Goal: Task Accomplishment & Management: Use online tool/utility

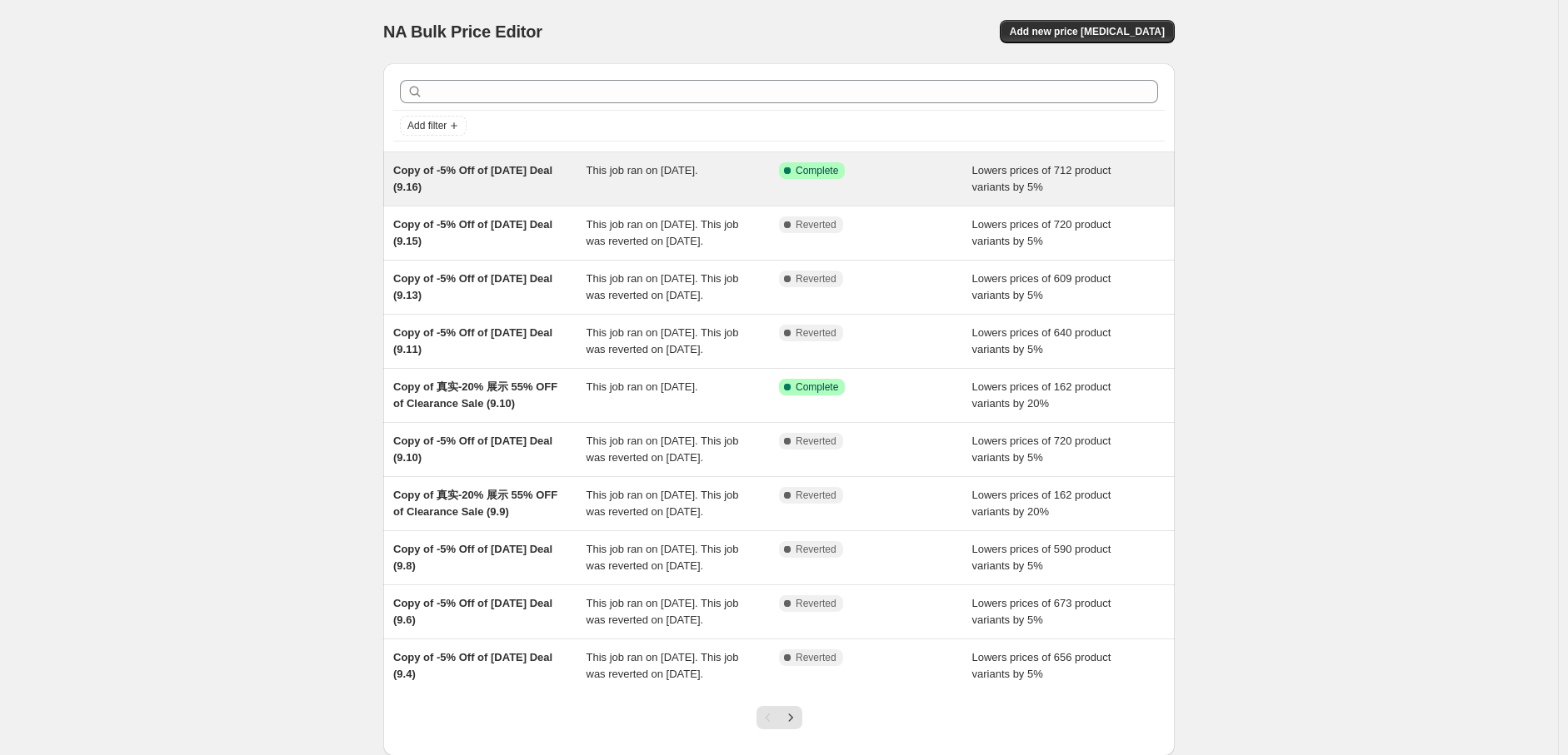
click at [618, 181] on div "This job ran on [DATE]." at bounding box center [683, 179] width 194 height 33
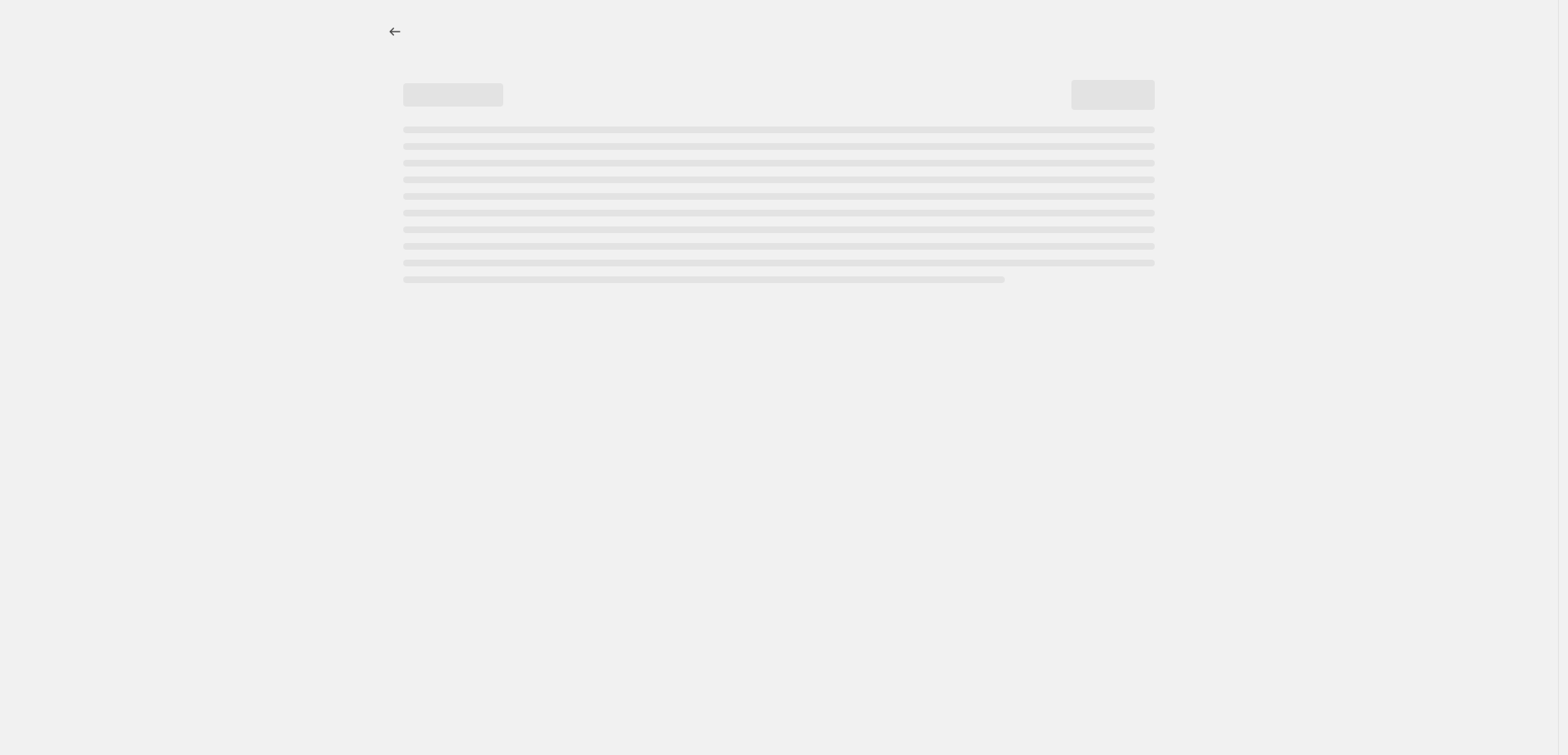
select select "percentage"
select select "pp"
select select "collection"
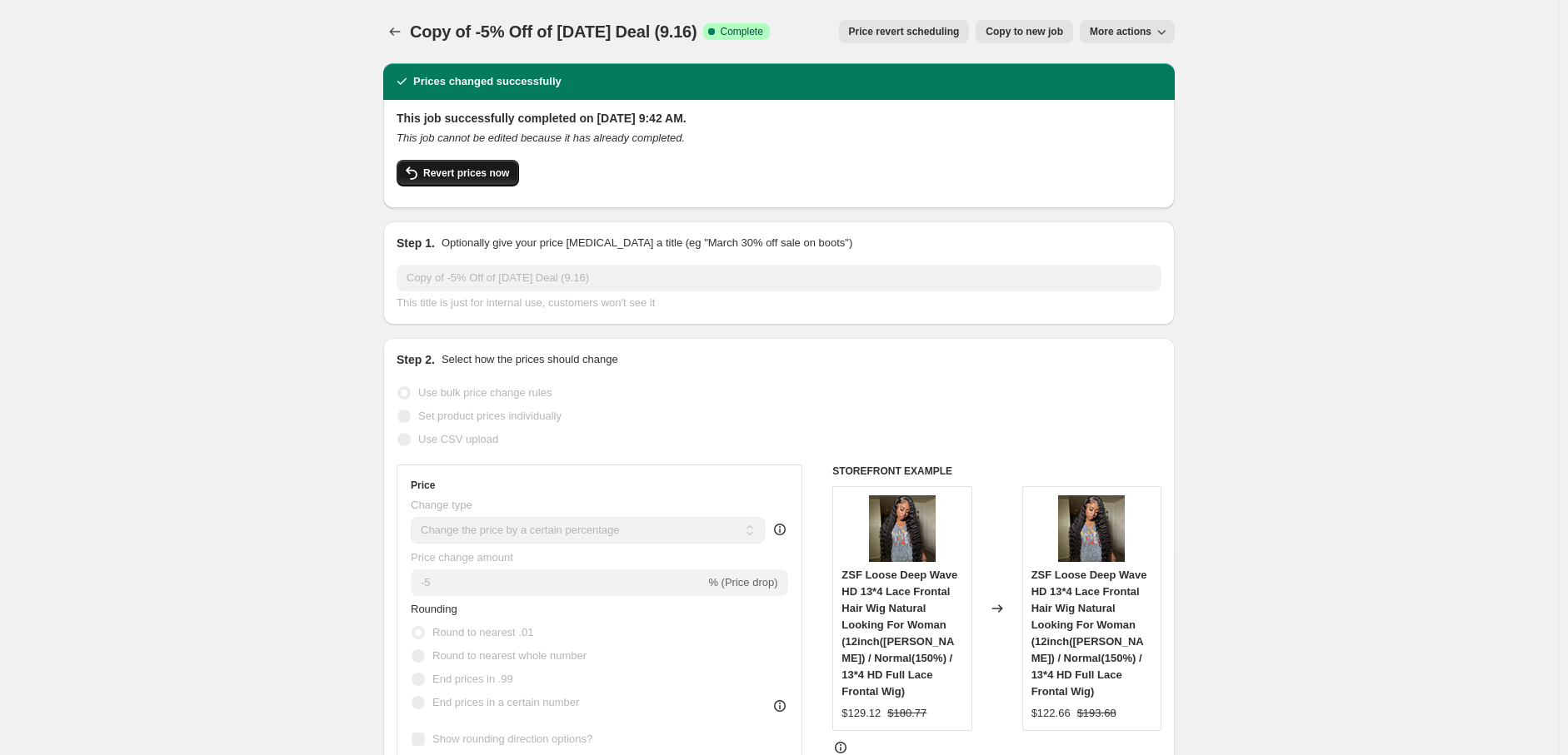
click at [458, 169] on span "Revert prices now" at bounding box center [466, 173] width 86 height 14
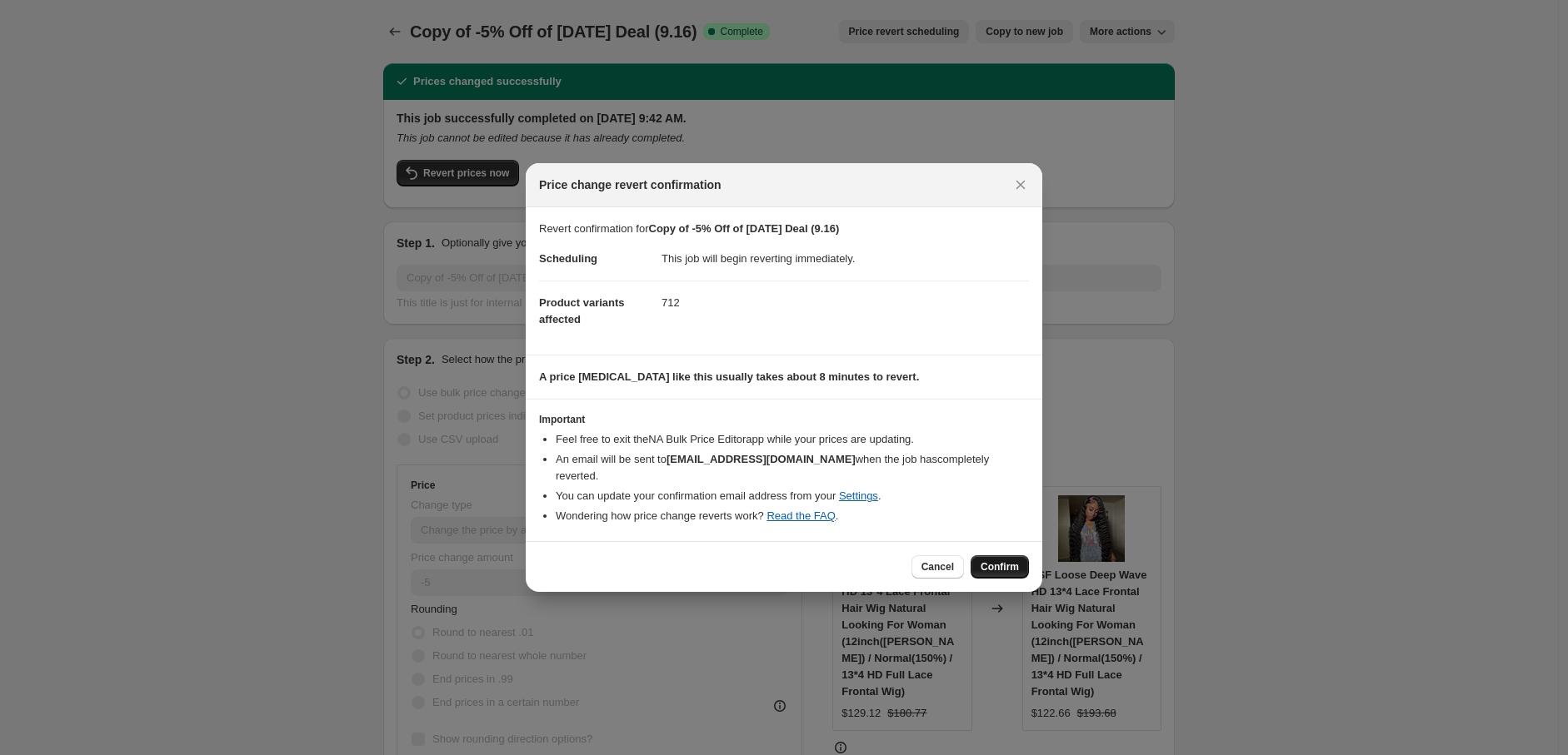
click at [996, 560] on span "Confirm" at bounding box center [999, 567] width 39 height 14
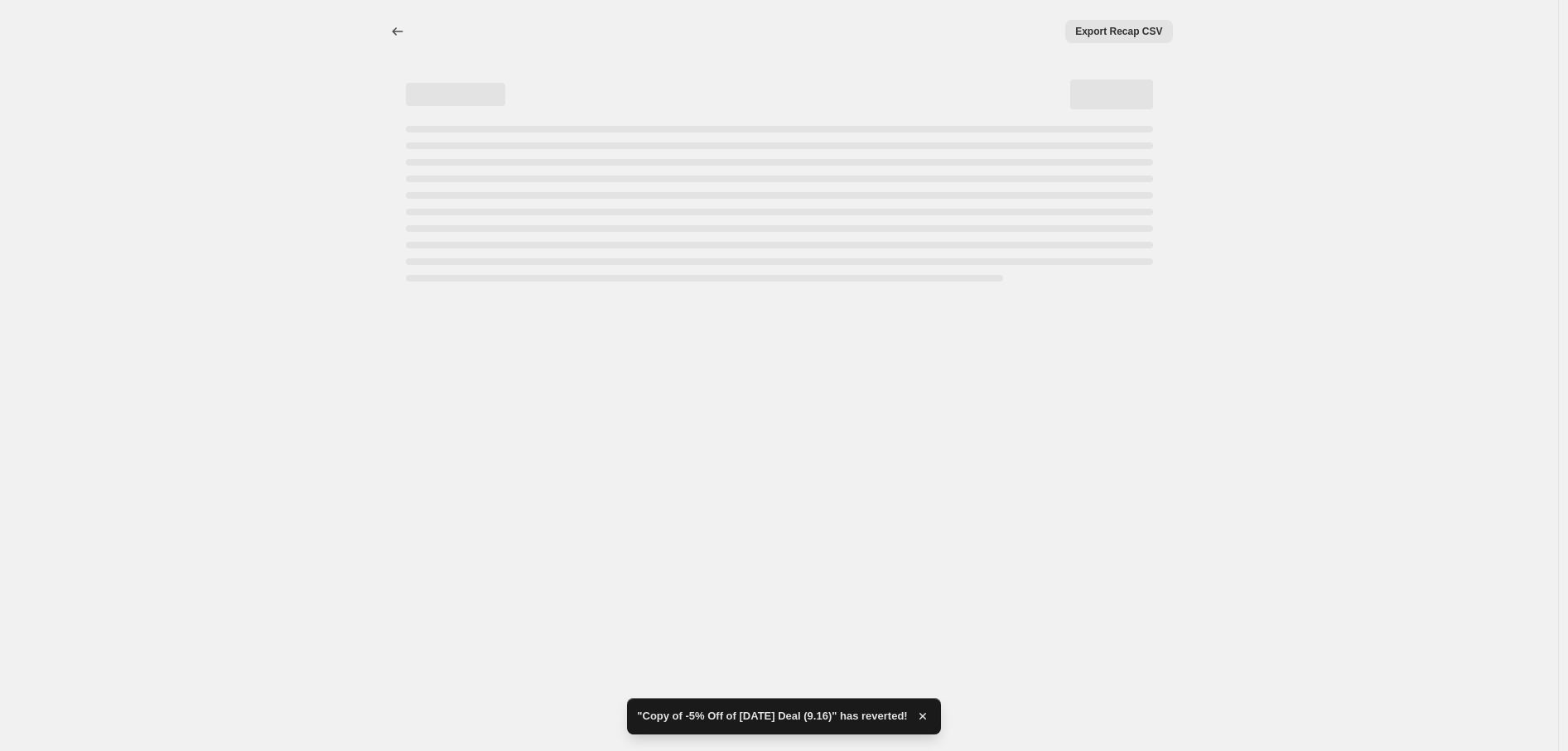
select select "percentage"
select select "pp"
select select "collection"
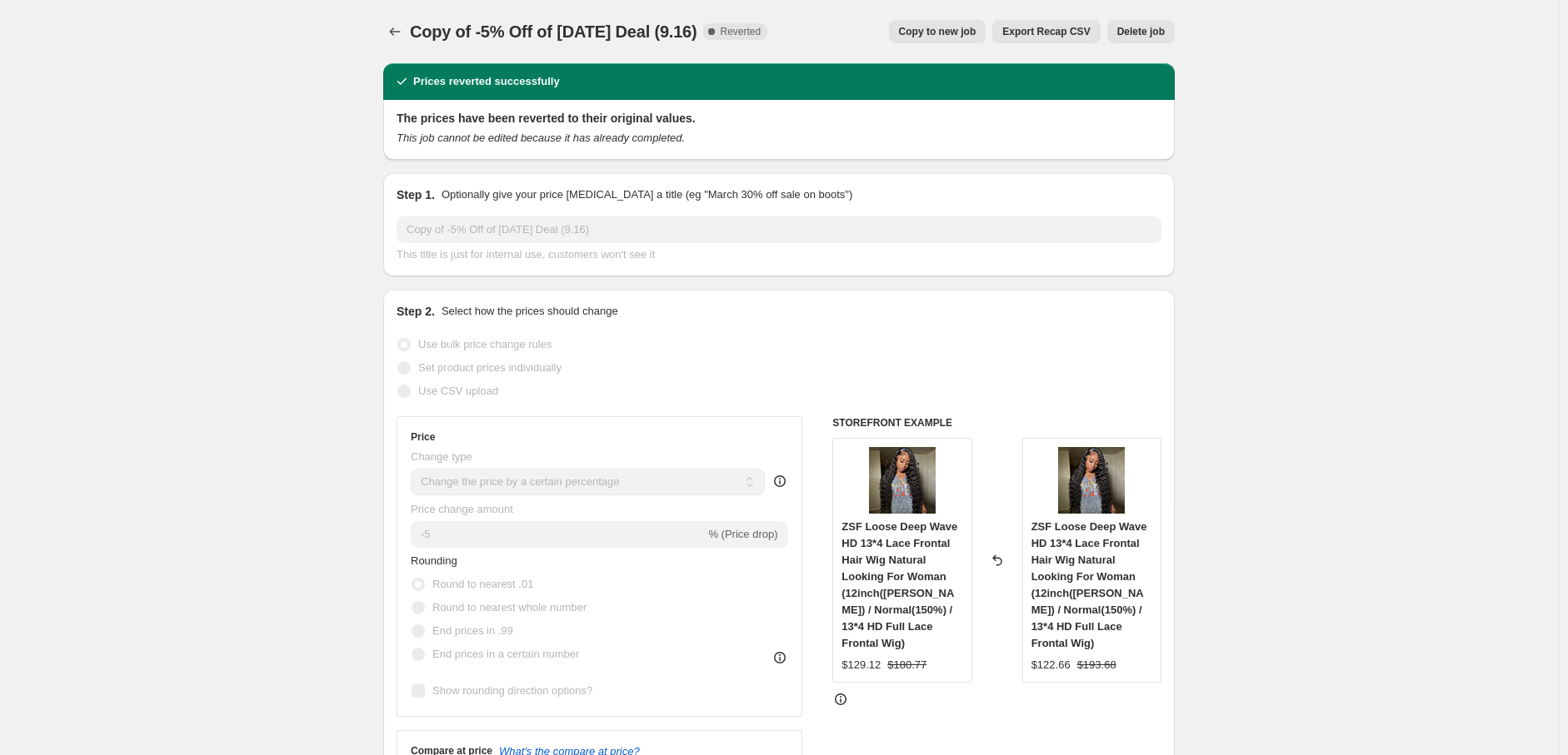
click at [922, 28] on span "Copy to new job" at bounding box center [938, 32] width 77 height 14
select select "percentage"
select select "pp"
select select "collection"
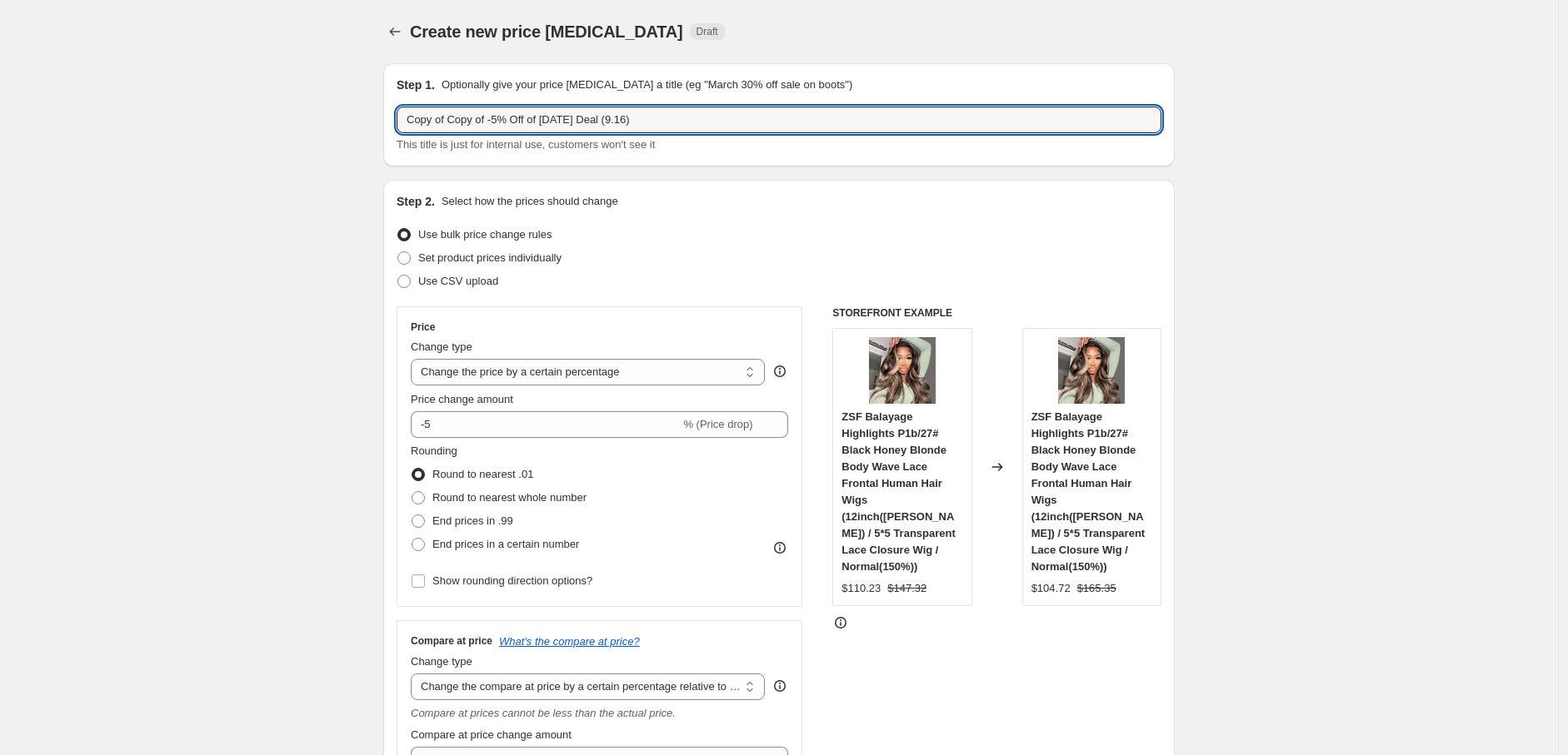
drag, startPoint x: 451, startPoint y: 125, endPoint x: 380, endPoint y: 125, distance: 71.0
click at [580, 114] on input "Copy of -5% Off of [DATE] Deal (9.16)" at bounding box center [779, 120] width 765 height 27
type input "Copy of -5% Off of [DATE] Deal (9.17)"
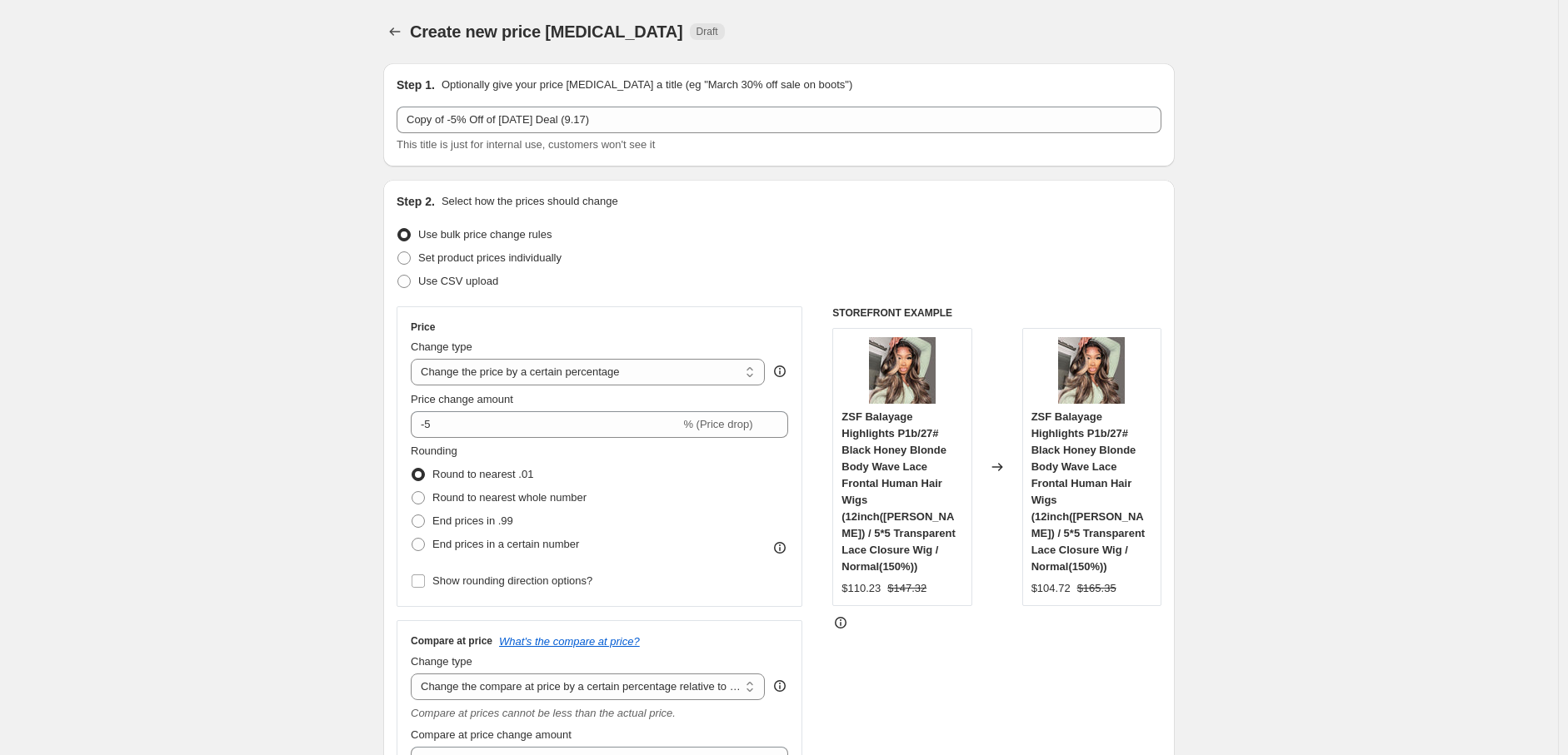
drag, startPoint x: 1398, startPoint y: 370, endPoint x: 1133, endPoint y: 435, distance: 272.9
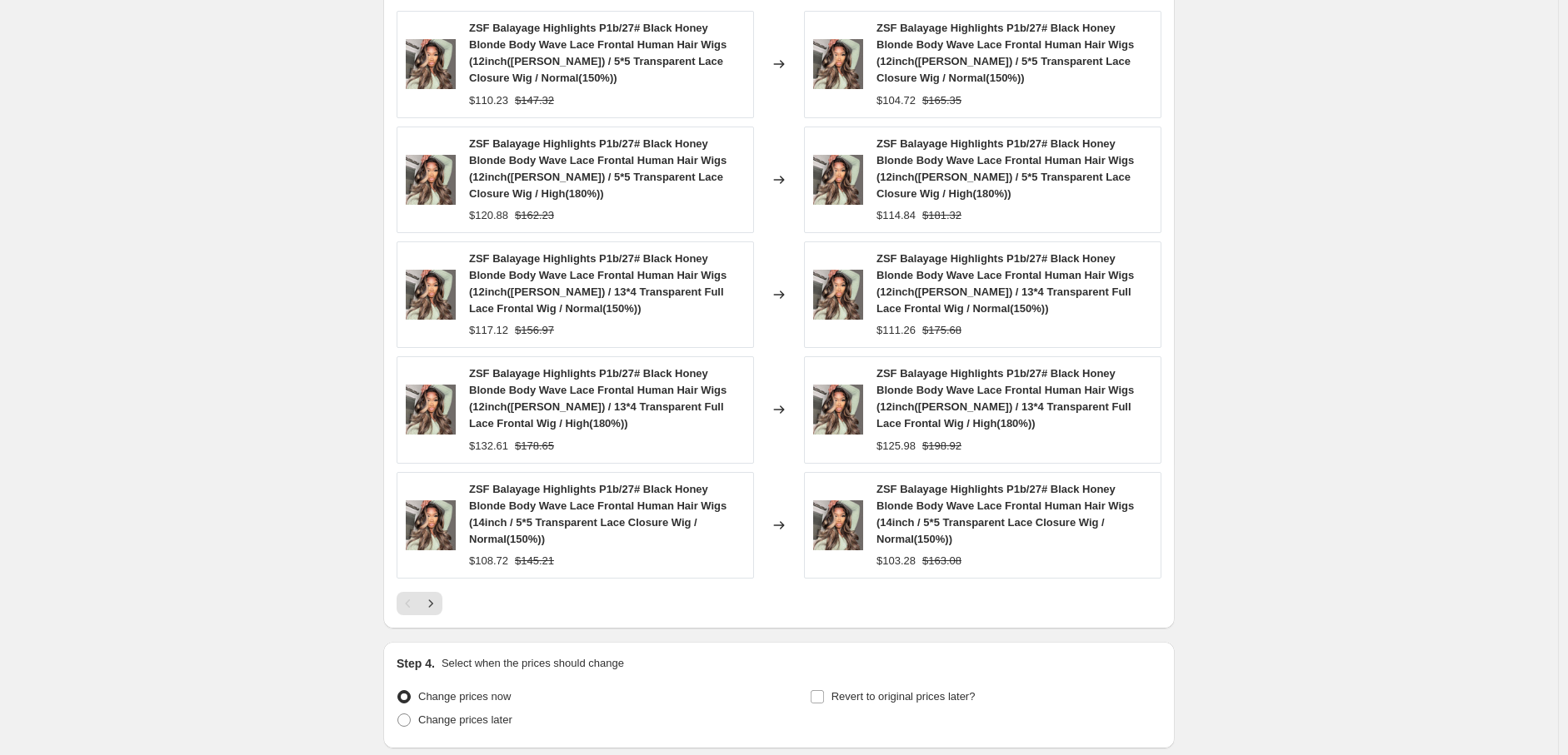
scroll to position [1503, 0]
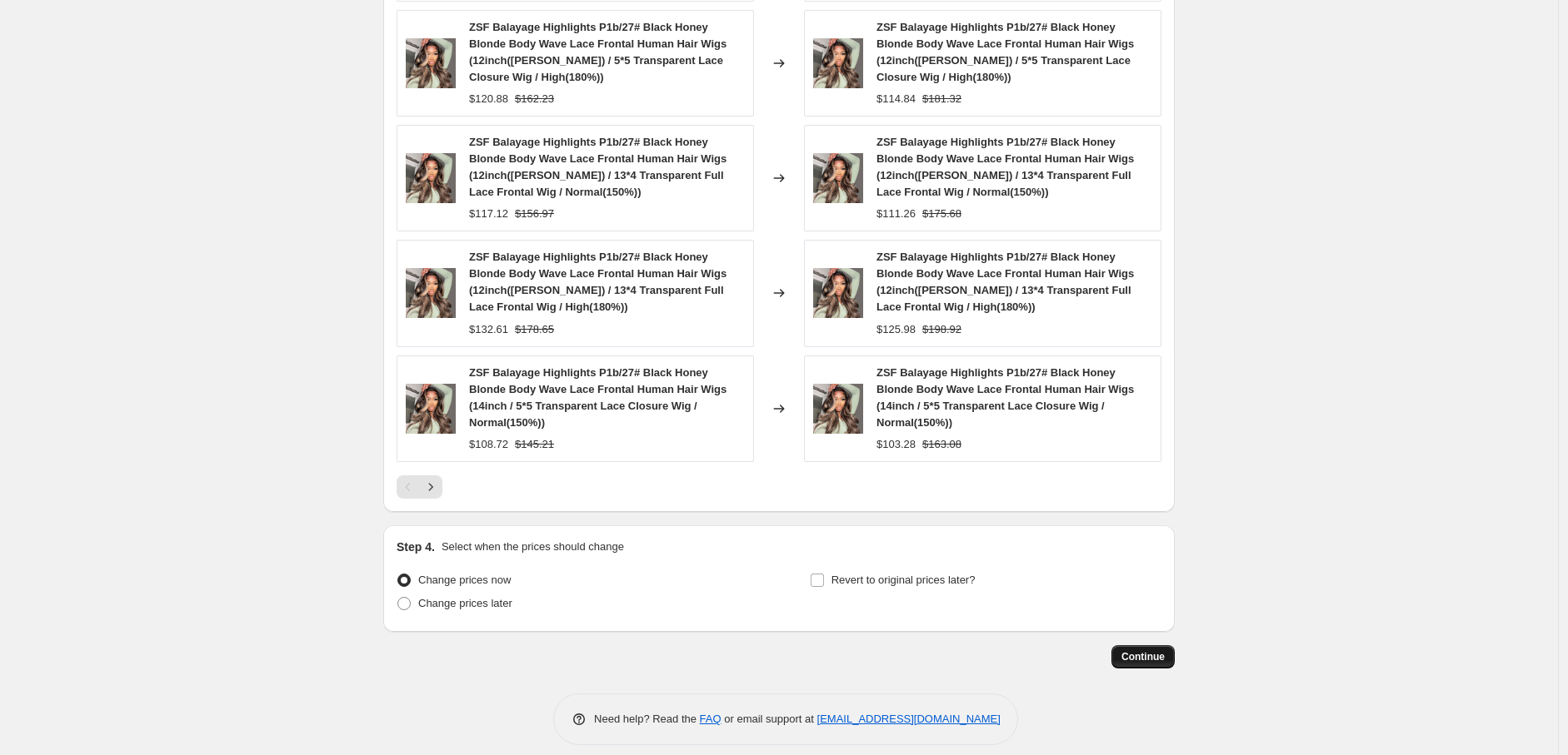
click at [1148, 650] on span "Continue" at bounding box center [1143, 657] width 44 height 14
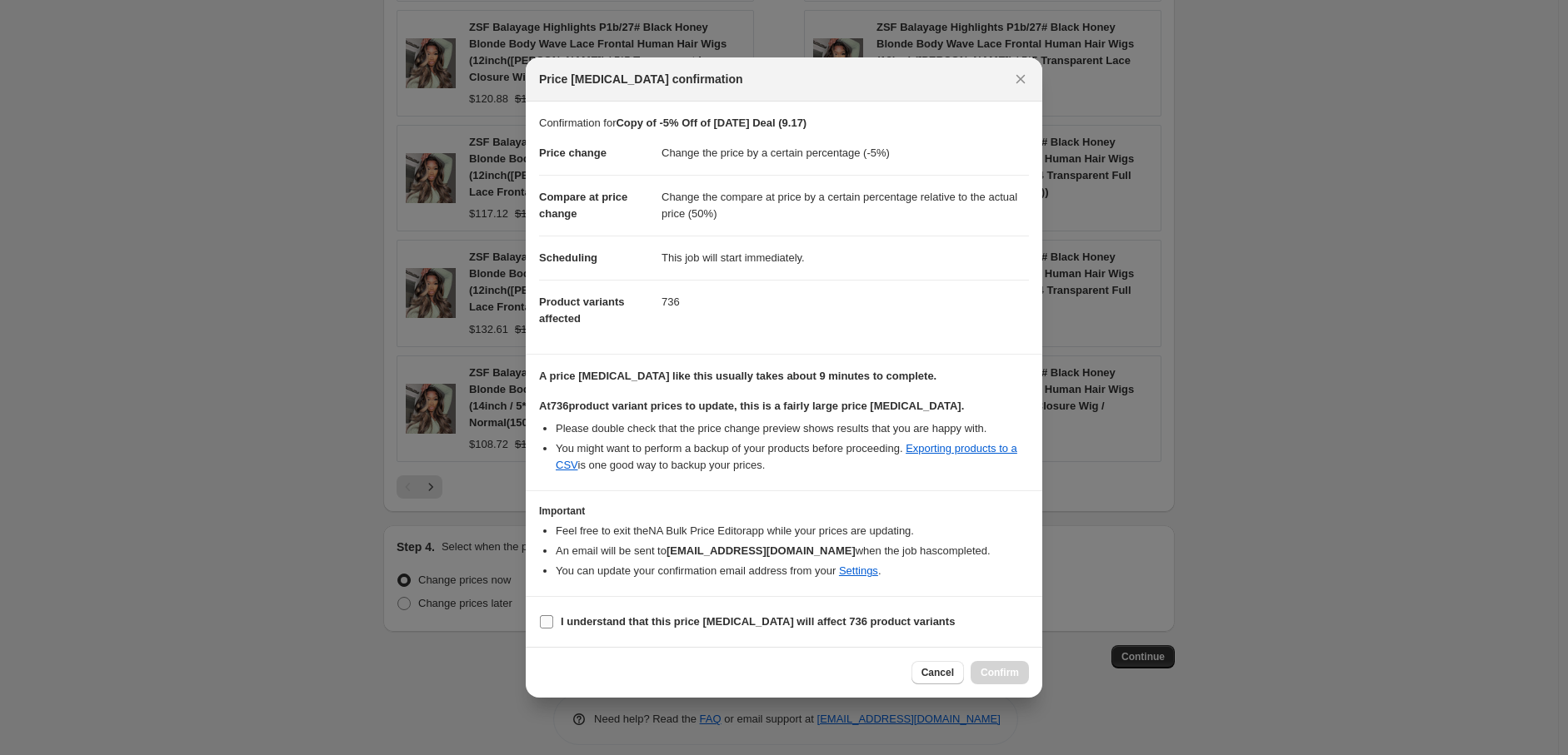
click at [550, 621] on input "I understand that this price [MEDICAL_DATA] will affect 736 product variants" at bounding box center [546, 622] width 14 height 14
checkbox input "true"
click at [1010, 674] on span "Confirm" at bounding box center [999, 673] width 39 height 14
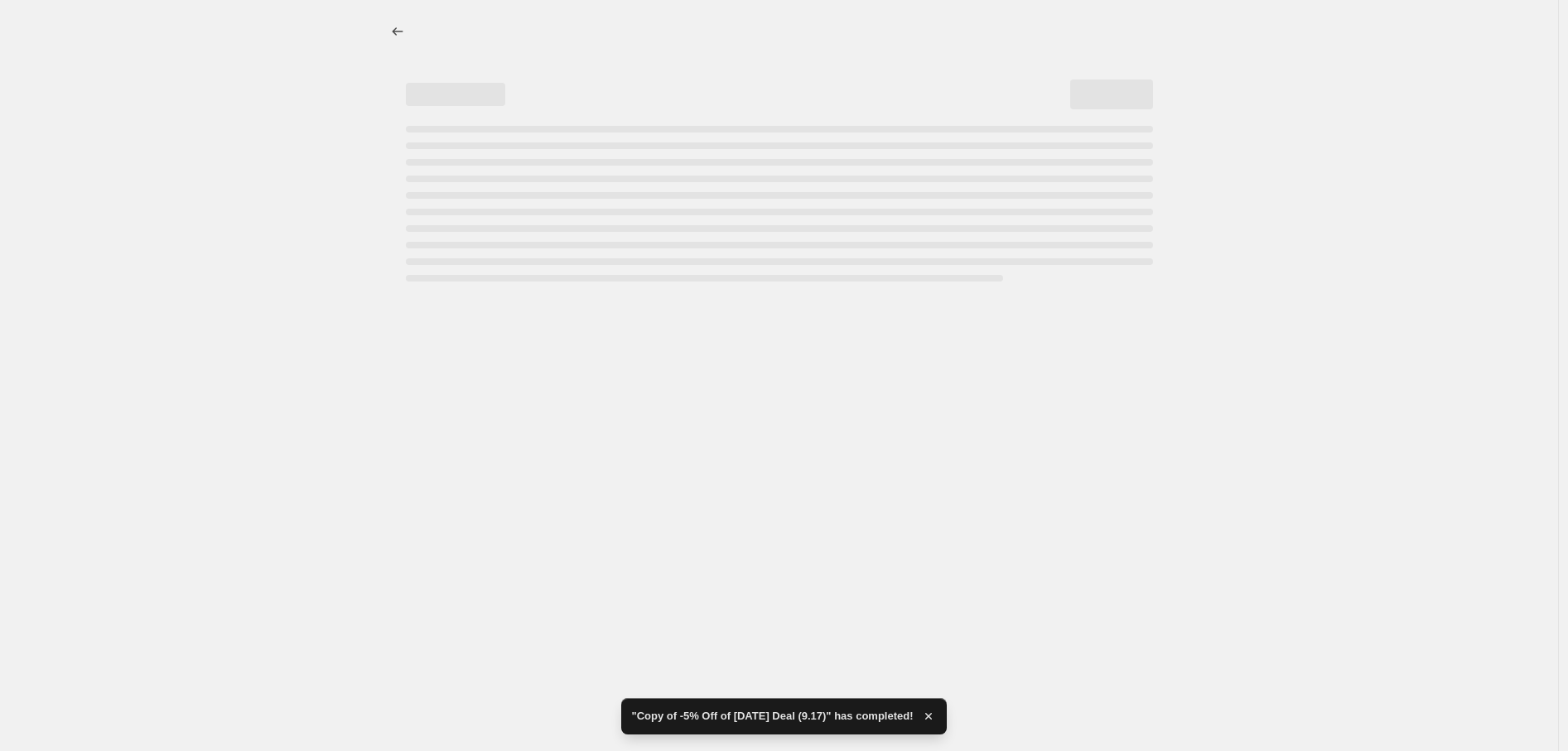
select select "percentage"
select select "pp"
select select "collection"
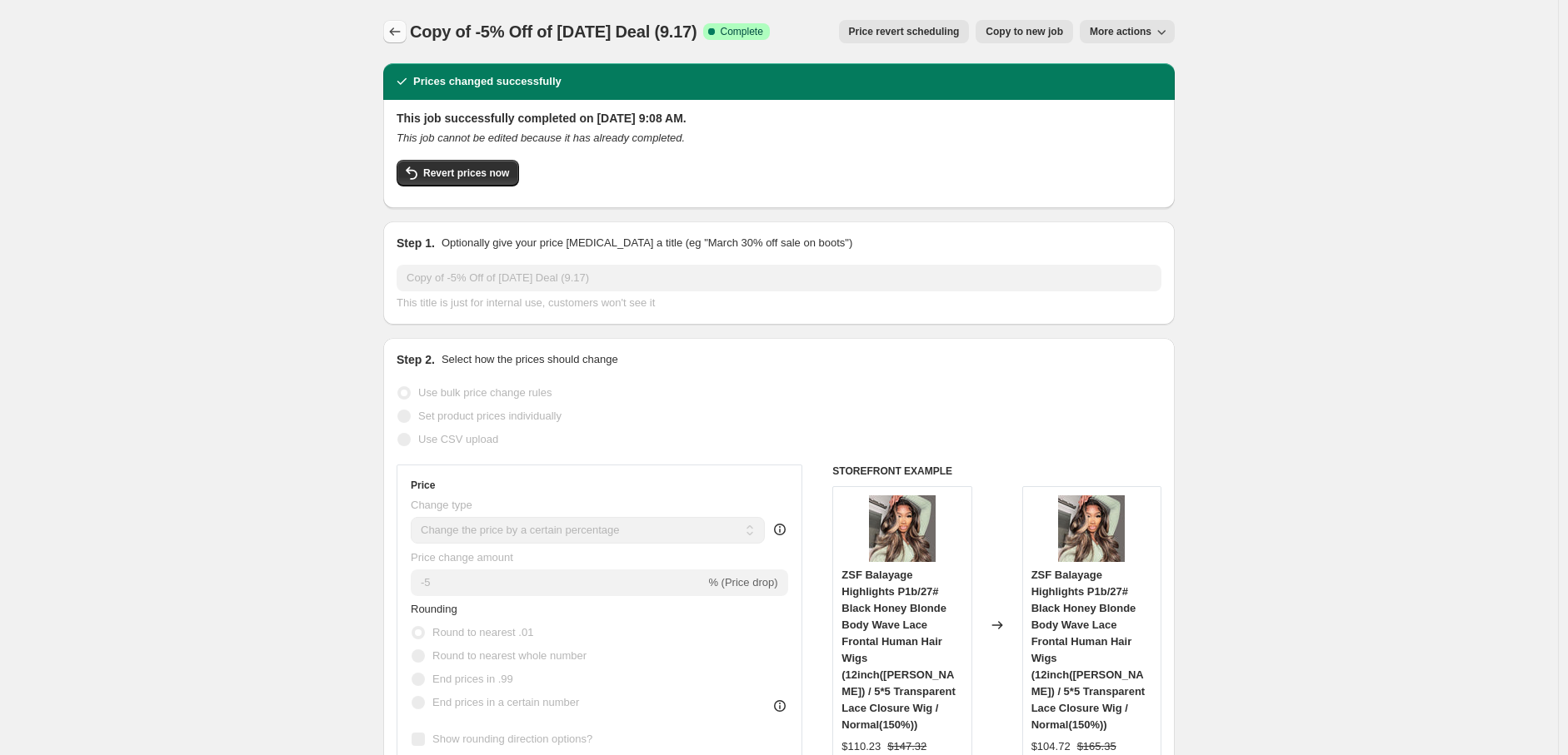
click at [394, 27] on icon "Price change jobs" at bounding box center [394, 31] width 16 height 16
